Goal: Task Accomplishment & Management: Complete application form

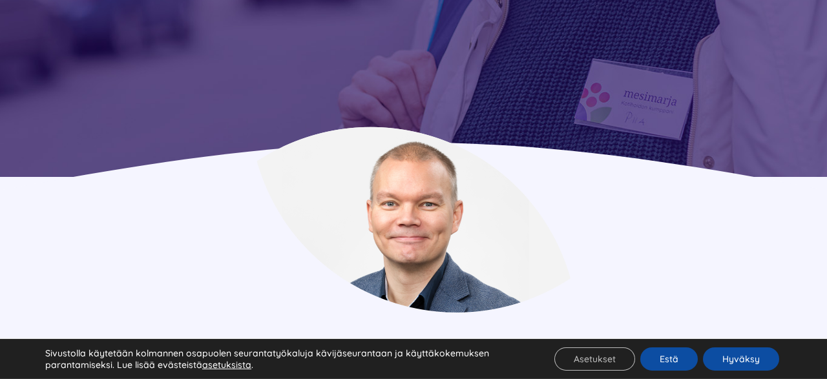
scroll to position [580, 0]
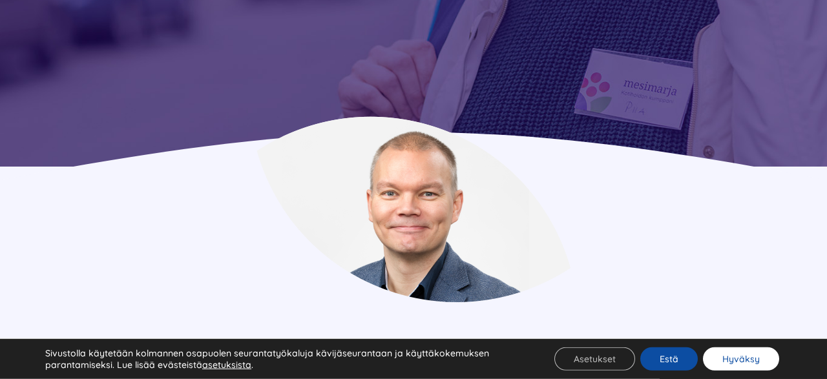
click at [743, 362] on button "Hyväksy" at bounding box center [741, 358] width 76 height 23
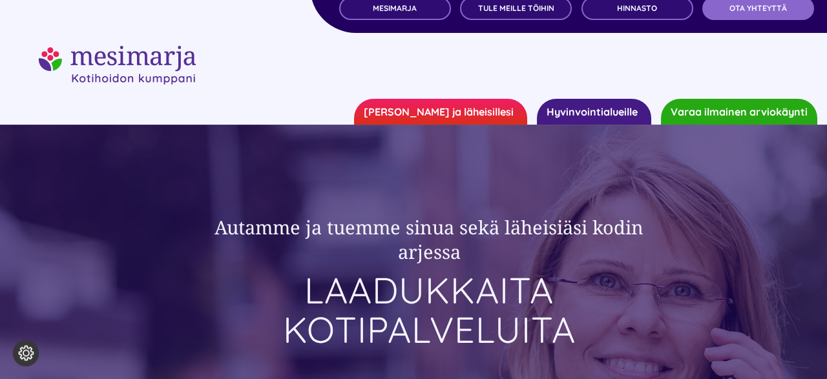
scroll to position [0, 0]
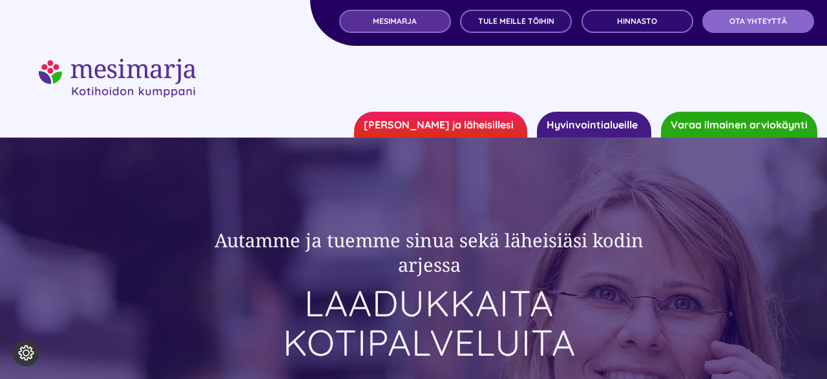
click at [409, 21] on span "MESIMARJA" at bounding box center [395, 21] width 44 height 9
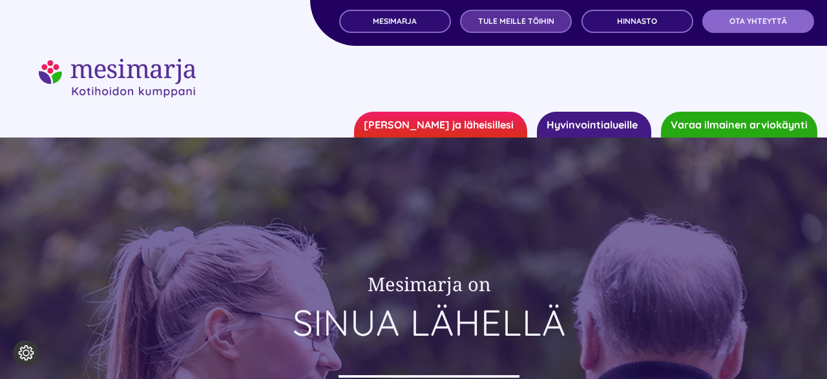
click at [512, 19] on span "TULE MEILLE TÖIHIN" at bounding box center [516, 21] width 76 height 9
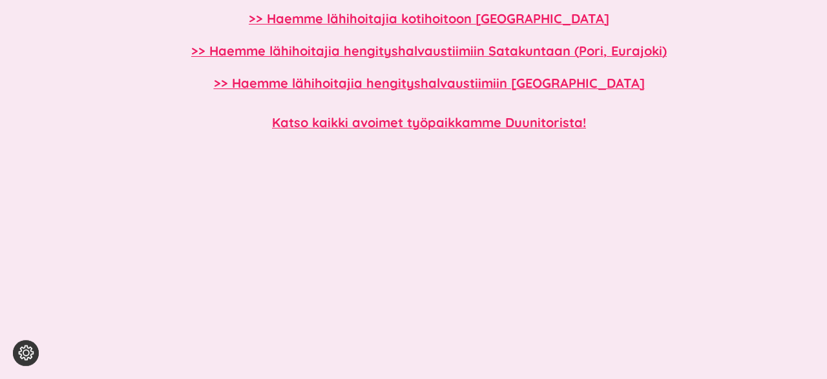
scroll to position [1299, 0]
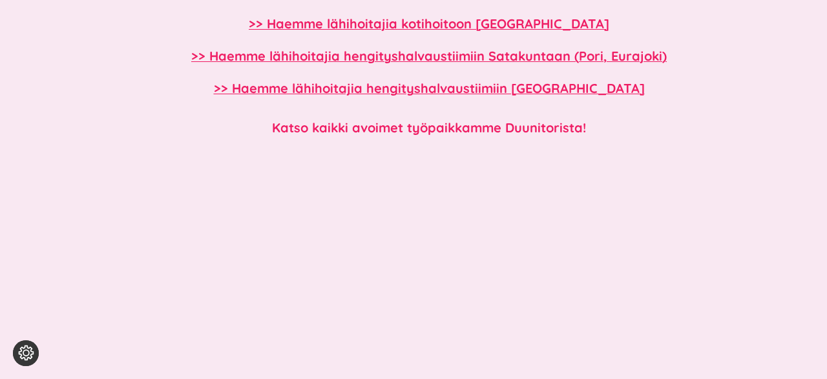
click at [473, 127] on b "Katso kaikki avoimet työpaikkamme Duunitorista!" at bounding box center [429, 127] width 314 height 16
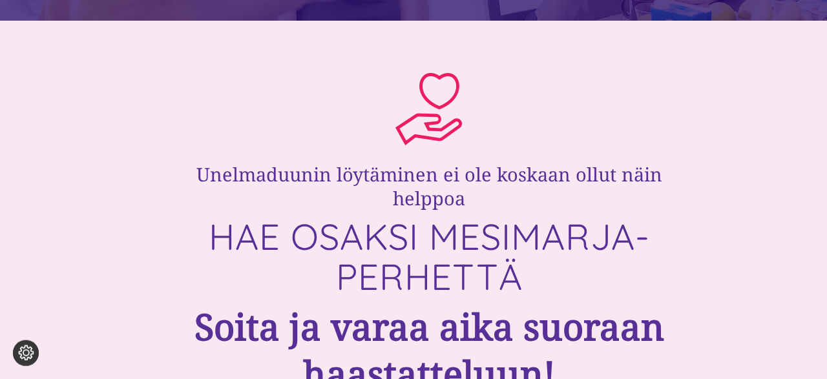
scroll to position [0, 0]
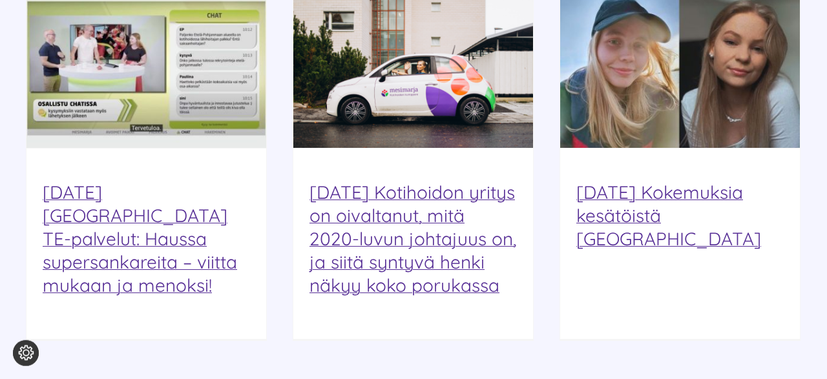
scroll to position [1646, 0]
